Goal: Find specific page/section: Locate a particular part of the current website

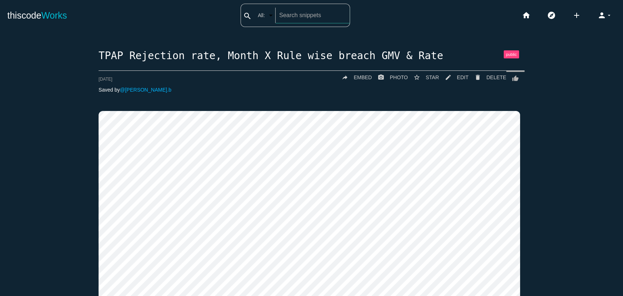
click at [276, 12] on div "search All: All: Code: Title: Tag: All: Code: Title: Tag:" at bounding box center [296, 15] width 110 height 23
paste input "offus_MID_CCDC_Daily_TXN_limit_Check_breaches"
type input "offus_MID_CCDC_Daily_TXN_limit_Check_breaches"
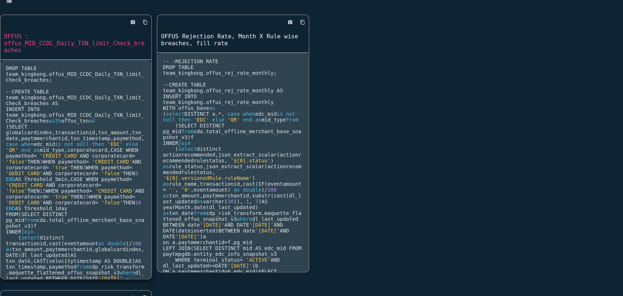
scroll to position [60, 0]
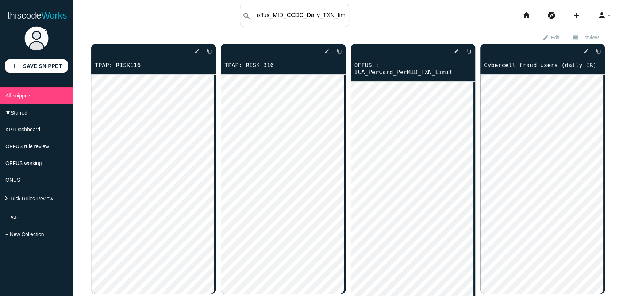
scroll to position [0, 61]
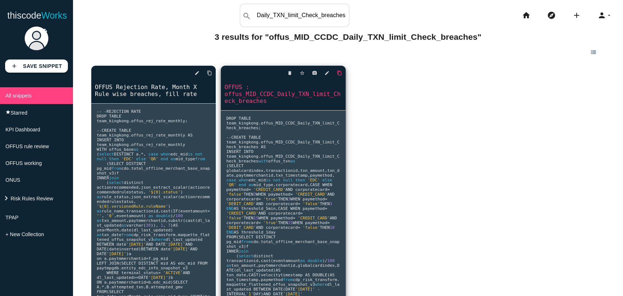
click at [212, 71] on link "content_copy" at bounding box center [206, 72] width 11 height 13
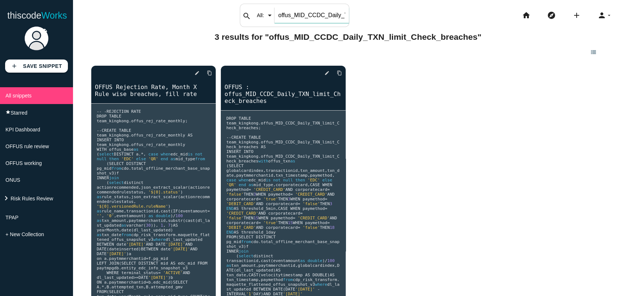
click at [288, 13] on input "offus_MID_CCDC_Daily_TXN_limit_Check_breaches" at bounding box center [312, 15] width 74 height 15
paste input "edc_card_velocity_count"
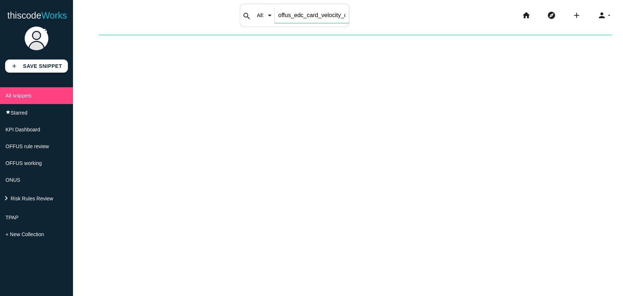
click at [300, 12] on input "offus_edc_card_velocity_count_breaches" at bounding box center [312, 15] width 74 height 15
paste input "edc_card_velocity_amount"
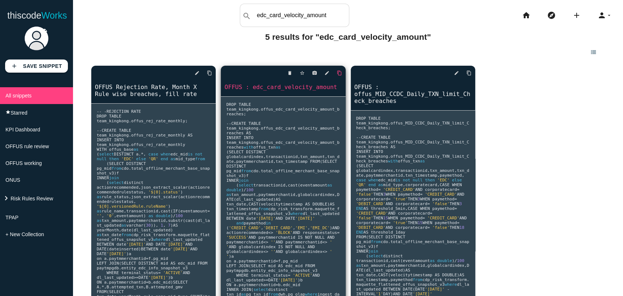
click at [212, 72] on icon "content_copy" at bounding box center [209, 72] width 5 height 13
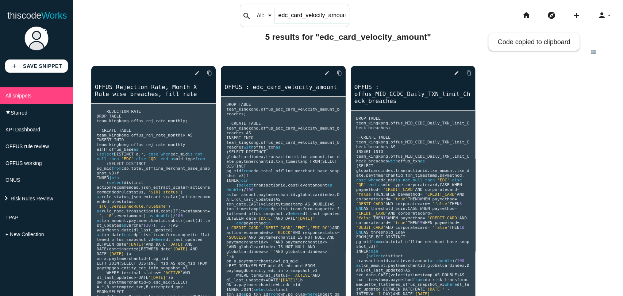
click at [296, 20] on input "edc_card_velocity_amount" at bounding box center [312, 15] width 74 height 15
paste input "c"
type input "edc_card_velocity_count"
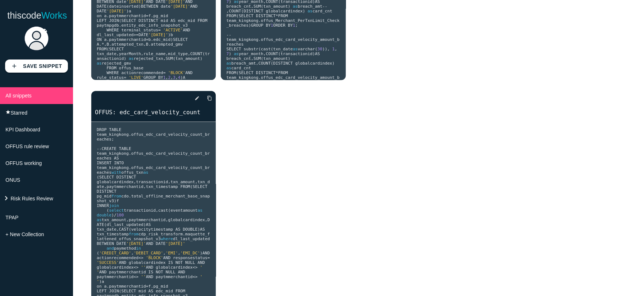
scroll to position [244, 0]
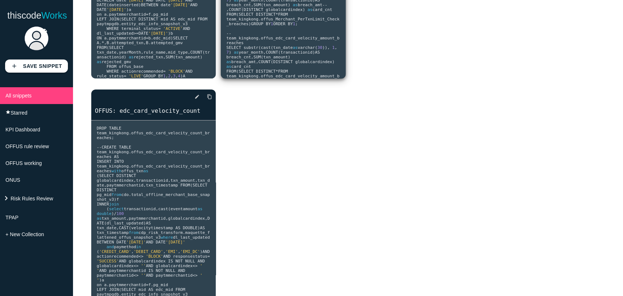
scroll to position [0, 0]
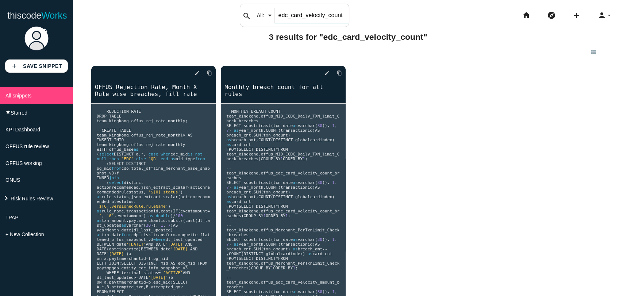
click at [271, 19] on div "search All: All: Code: Title: Tag: All: Code: Title: Tag: edc_card_velocity_cou…" at bounding box center [295, 15] width 110 height 23
paste input "ICA_Unsafe_Country_Transactions"
type input "ICA_Unsafe_Country_Transactions"
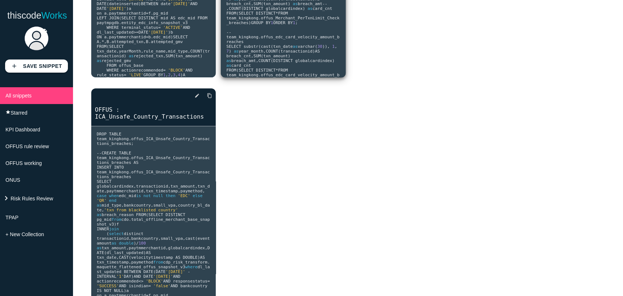
scroll to position [263, 0]
